Goal: Go to known website: Access a specific website the user already knows

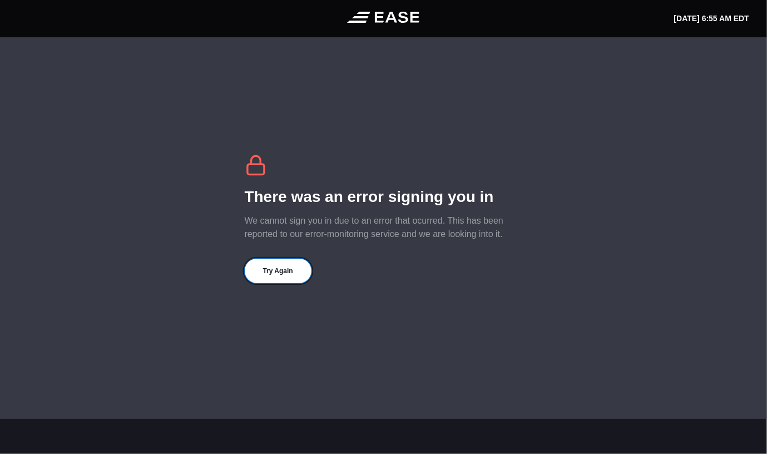
click at [287, 266] on button "Try Again" at bounding box center [278, 271] width 67 height 24
